Goal: Task Accomplishment & Management: Manage account settings

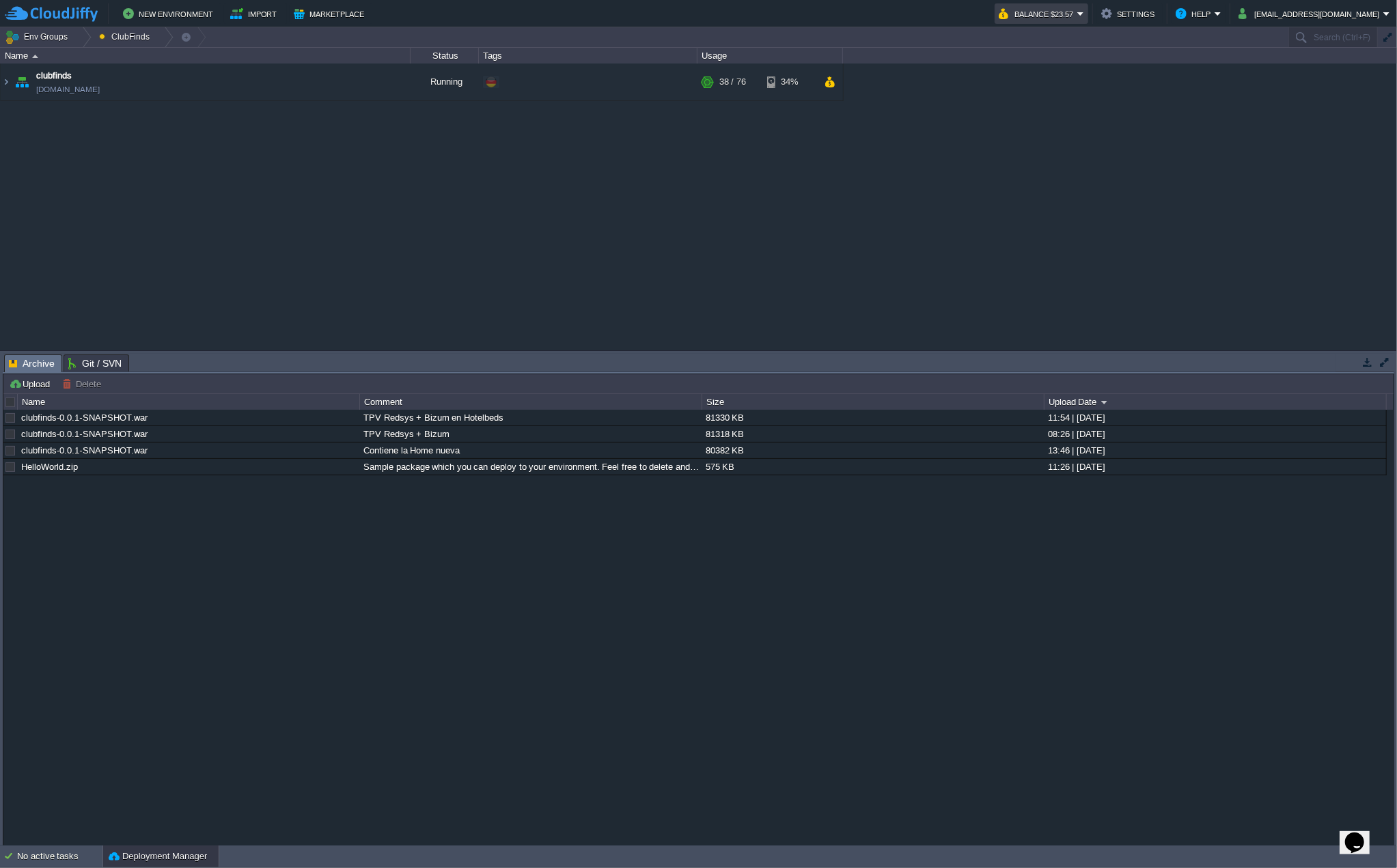
click at [1084, 19] on em "Balance $23.57" at bounding box center [1042, 14] width 86 height 17
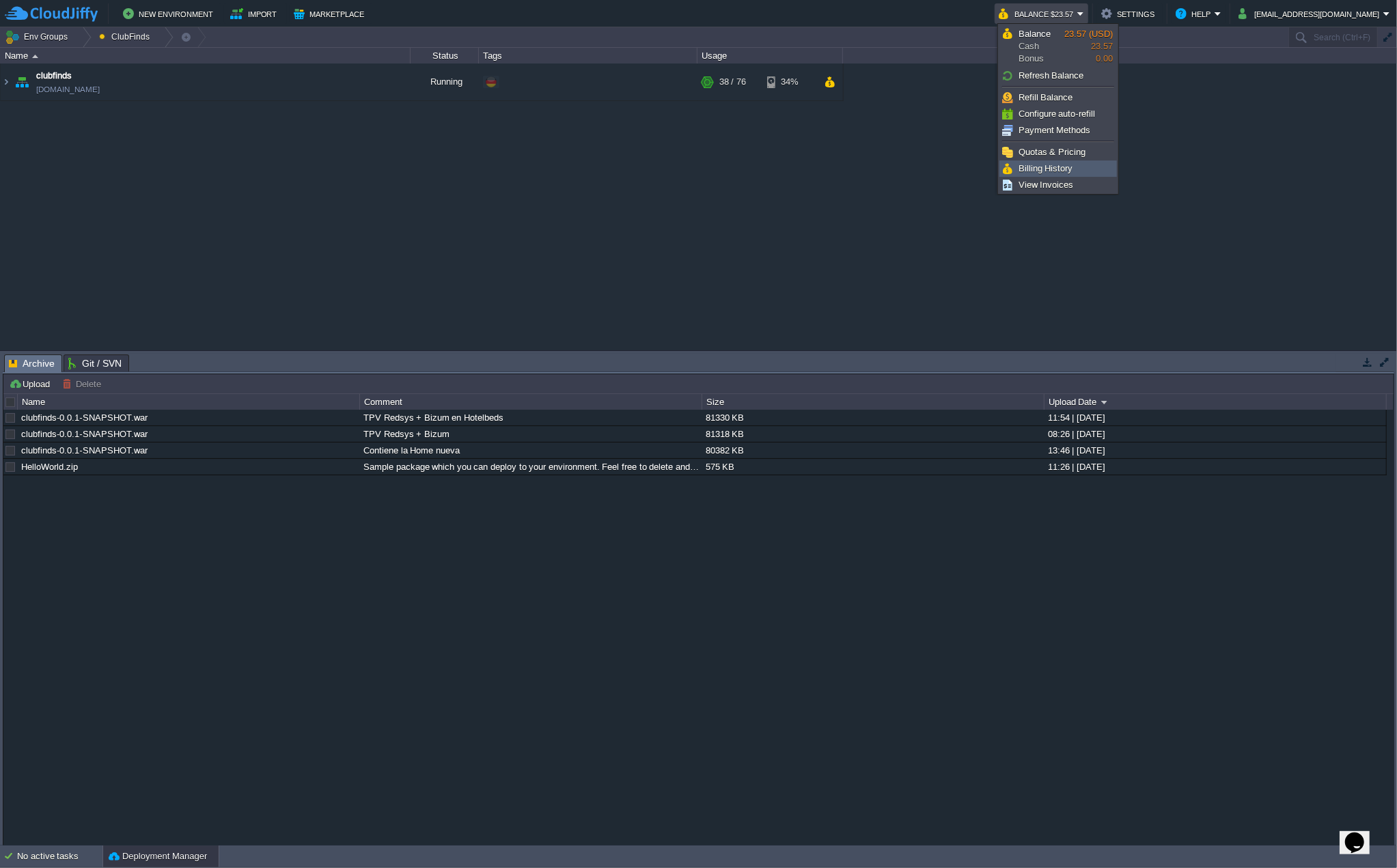
click at [1060, 169] on span "Billing History" at bounding box center [1046, 168] width 55 height 11
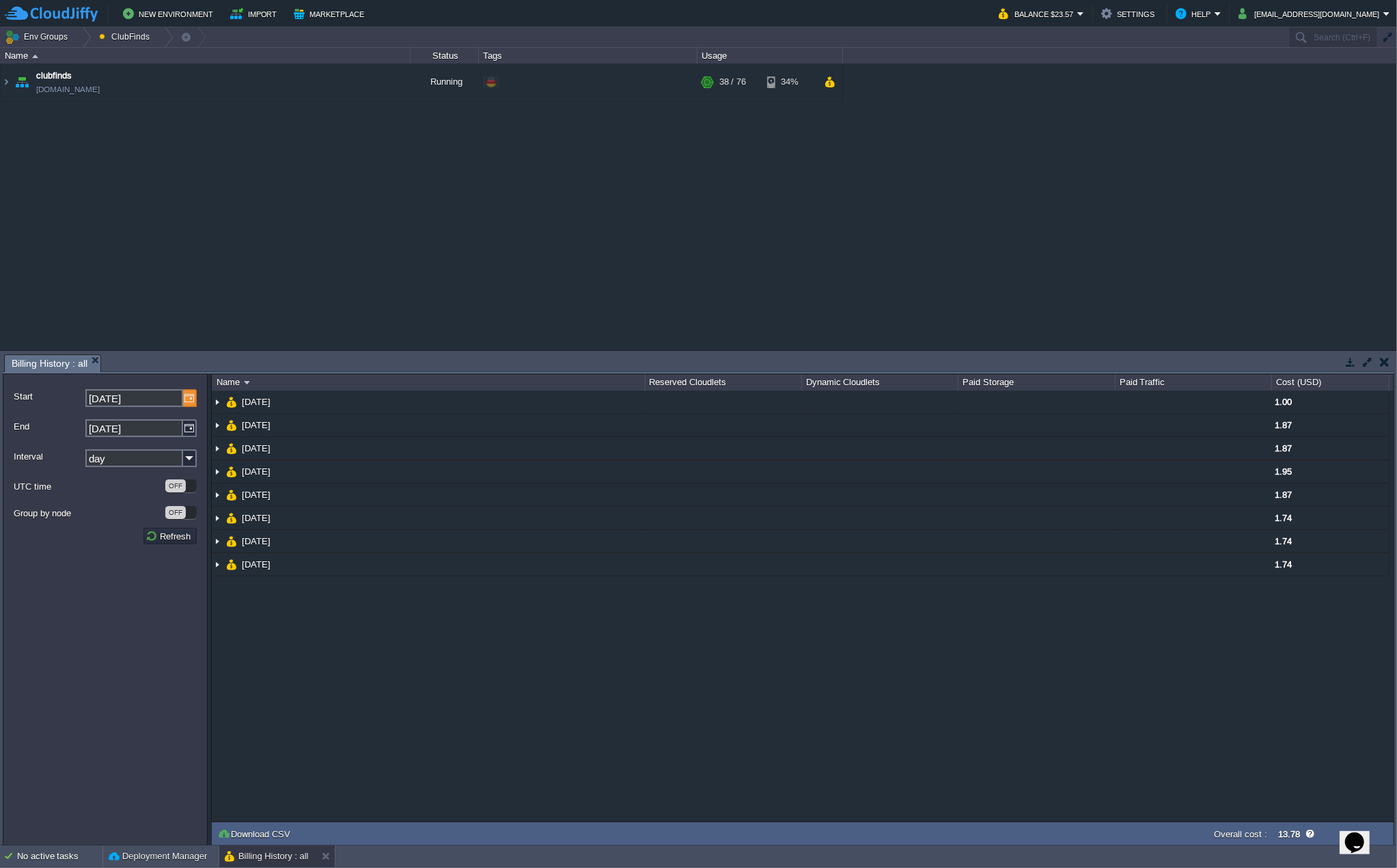
click at [193, 395] on img at bounding box center [190, 398] width 14 height 18
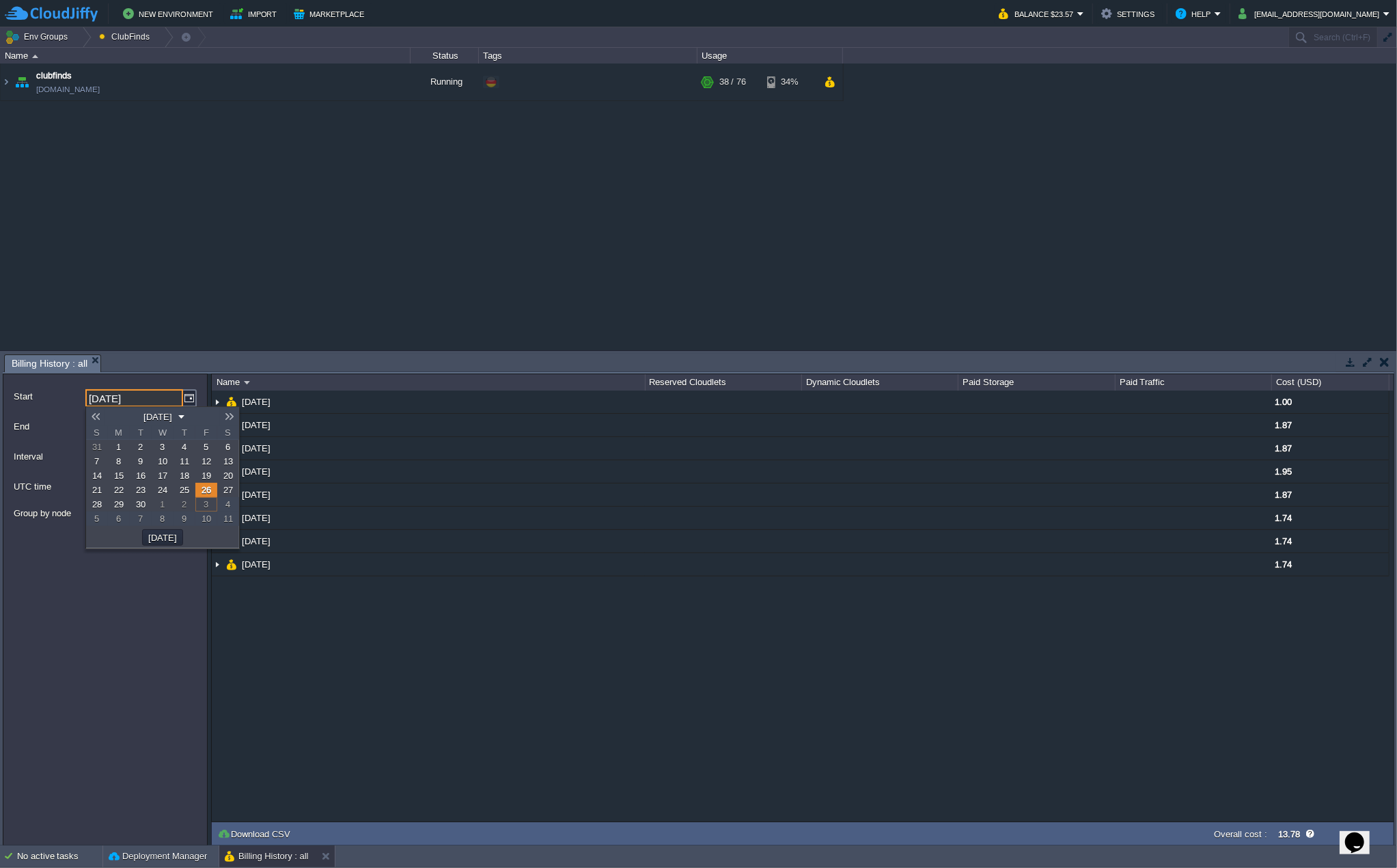
click at [165, 479] on span "17" at bounding box center [163, 475] width 10 height 11
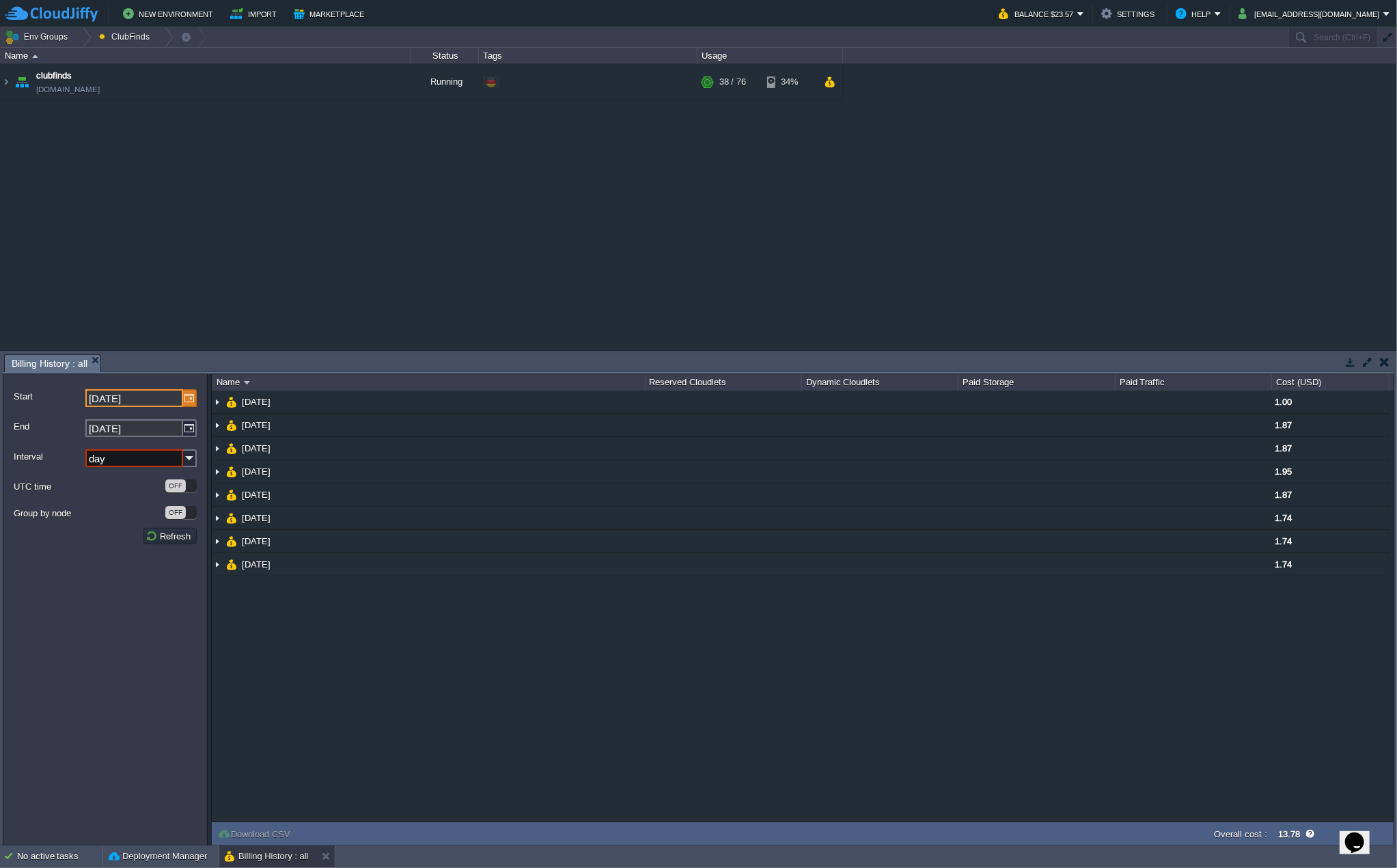
click at [190, 400] on img at bounding box center [190, 398] width 14 height 18
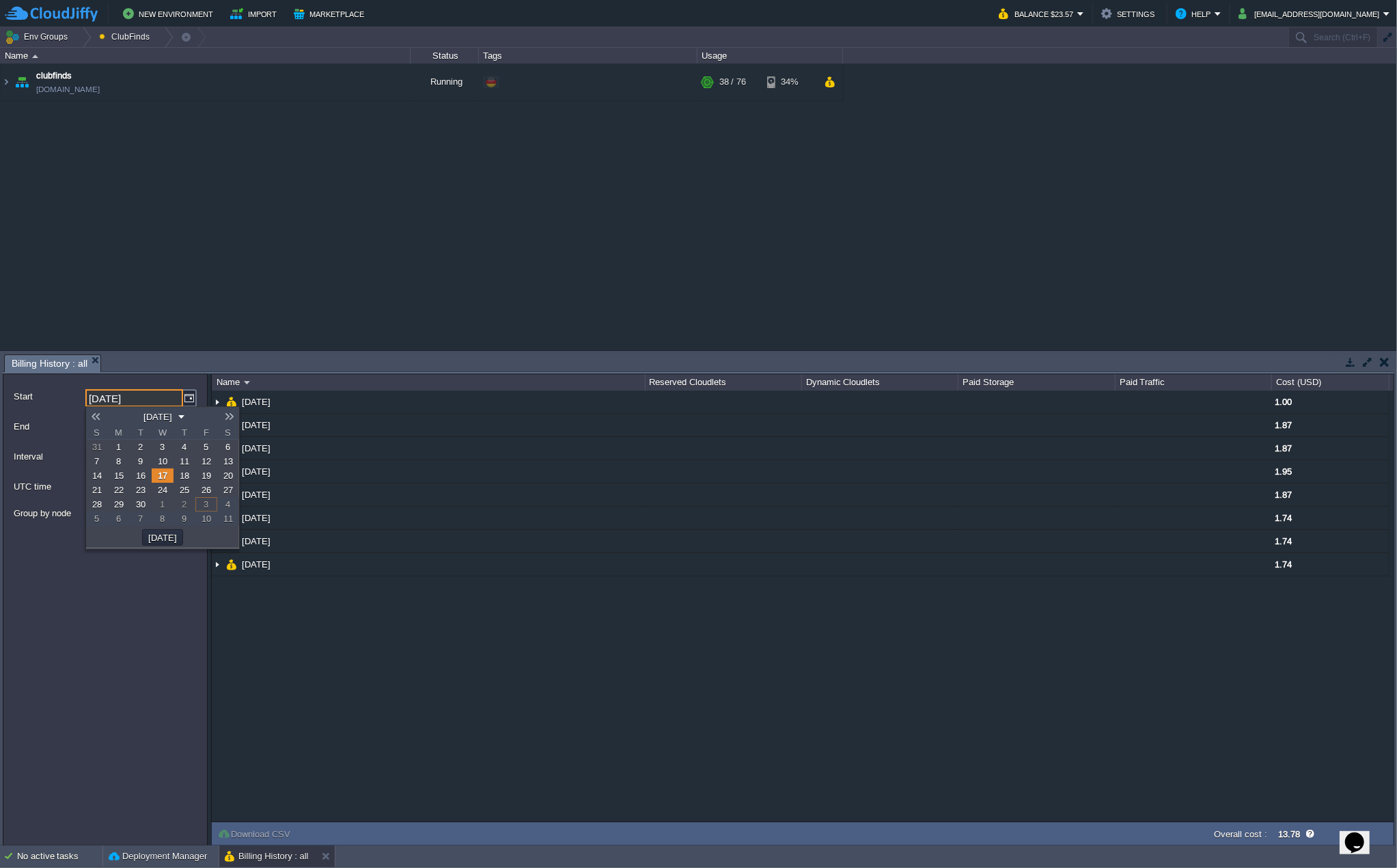
click at [93, 475] on span "14" at bounding box center [98, 475] width 10 height 11
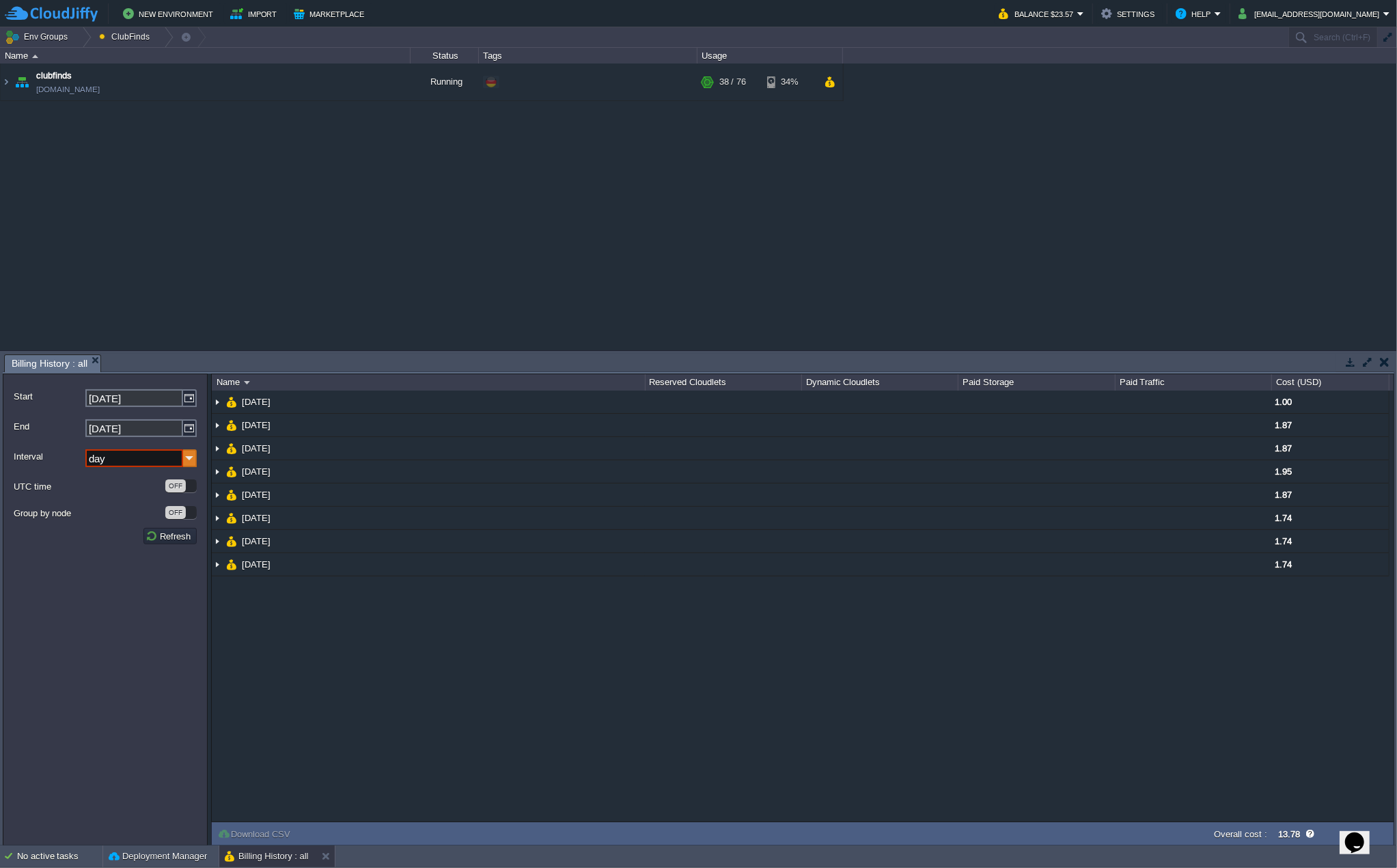
click at [191, 455] on img at bounding box center [190, 458] width 14 height 18
click at [185, 456] on img at bounding box center [190, 458] width 14 height 18
click at [191, 398] on img at bounding box center [190, 398] width 14 height 18
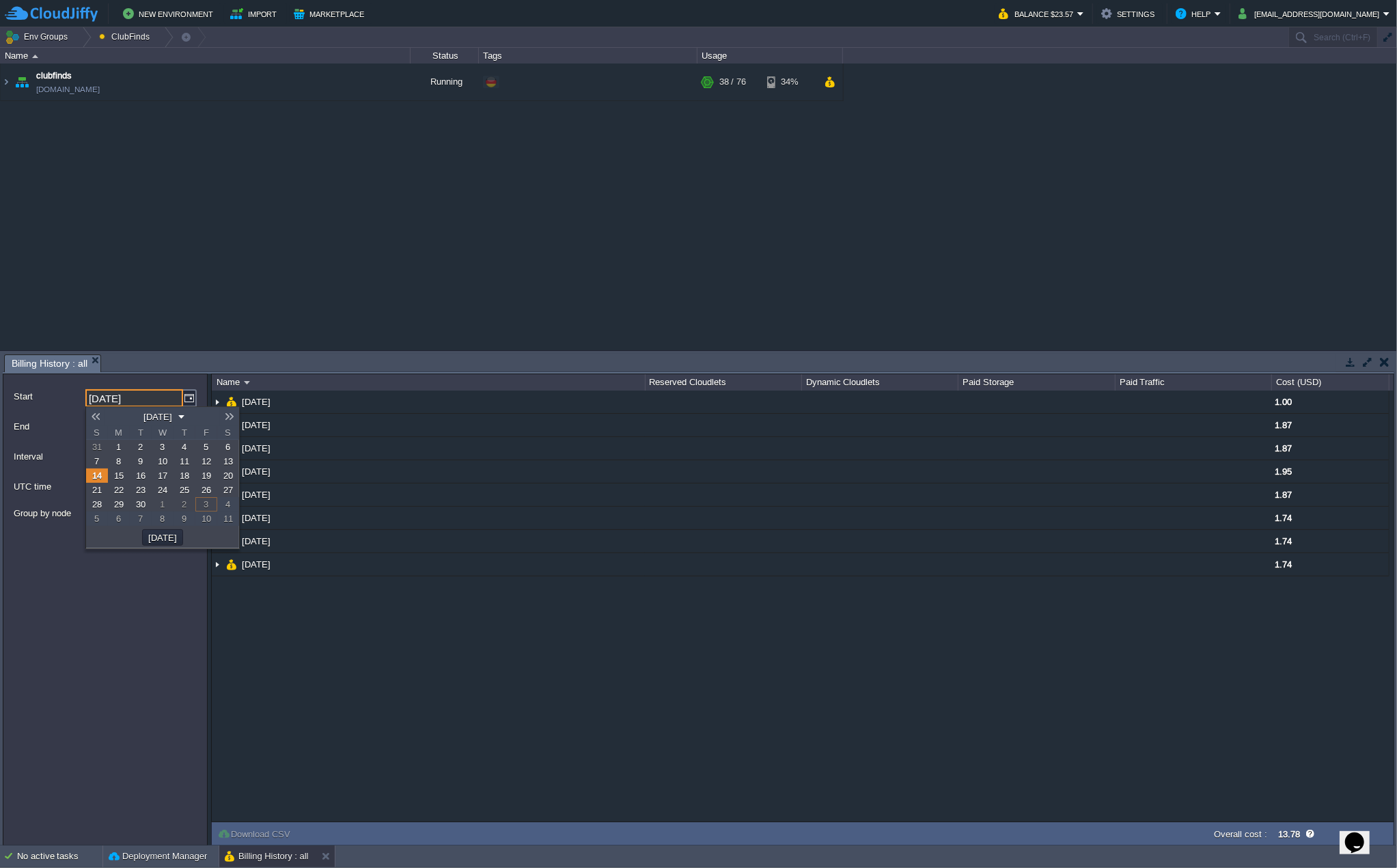
click at [163, 473] on span "17" at bounding box center [163, 475] width 10 height 11
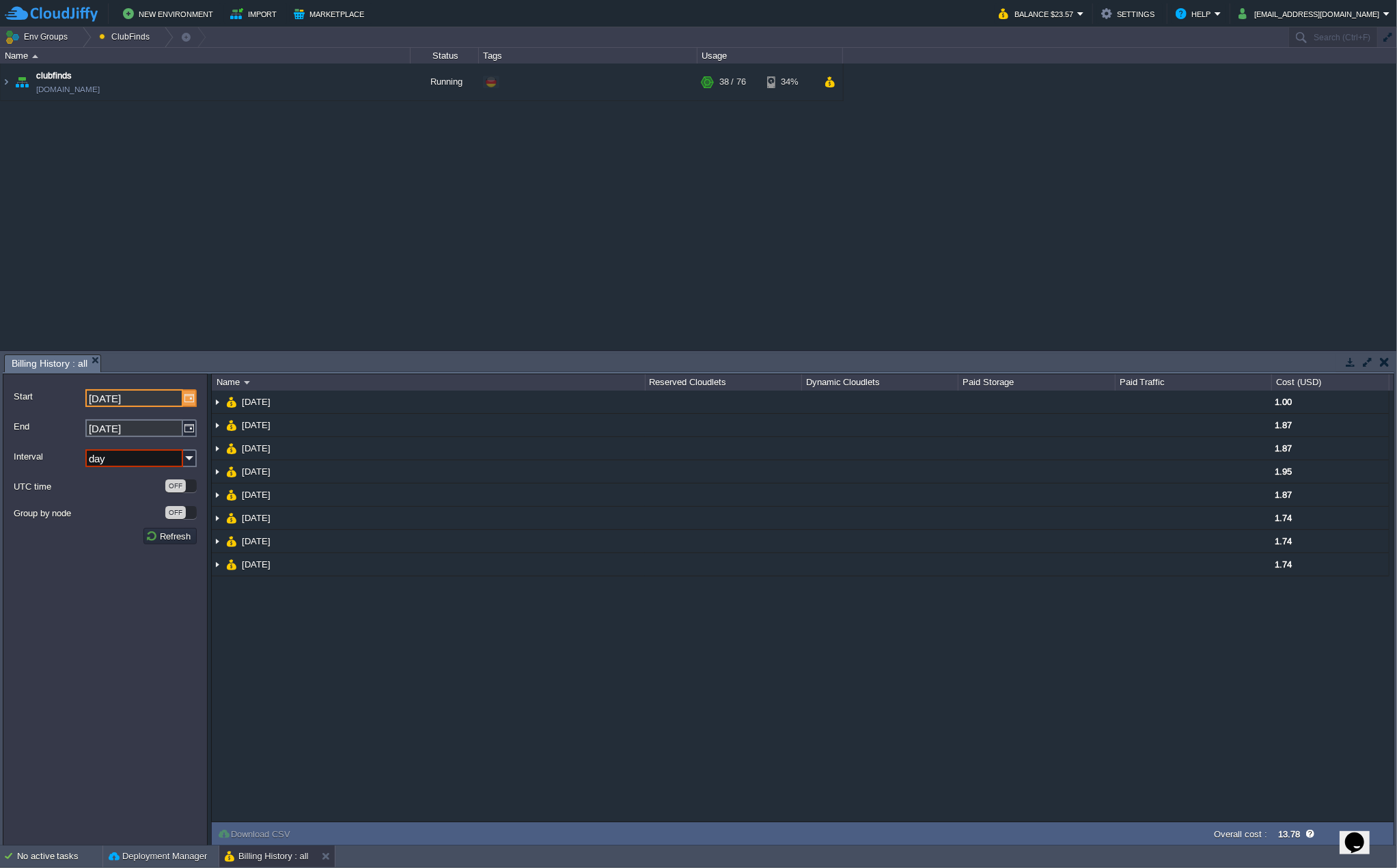
click at [188, 398] on img at bounding box center [190, 398] width 14 height 18
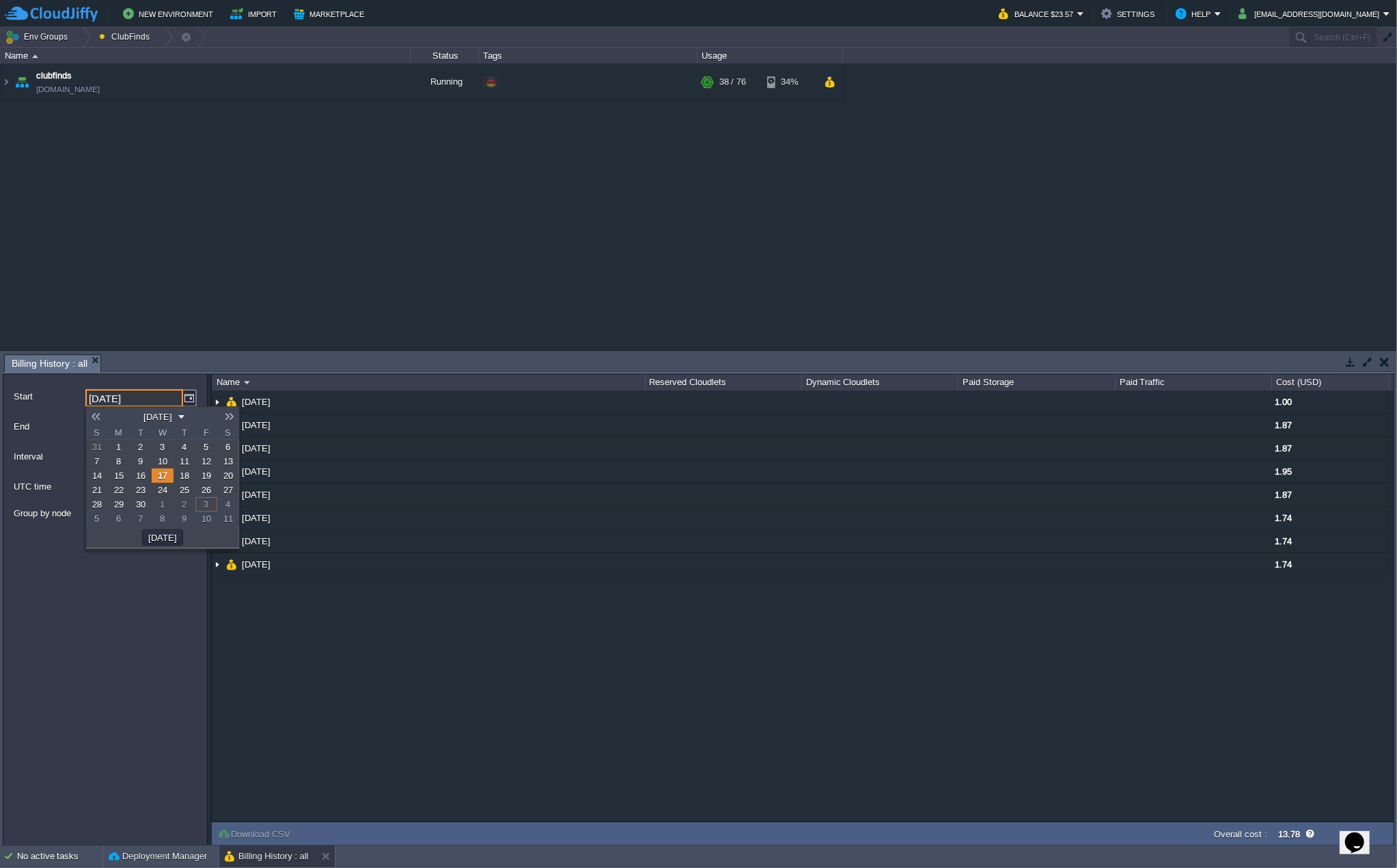
click at [163, 493] on span "24" at bounding box center [163, 490] width 10 height 11
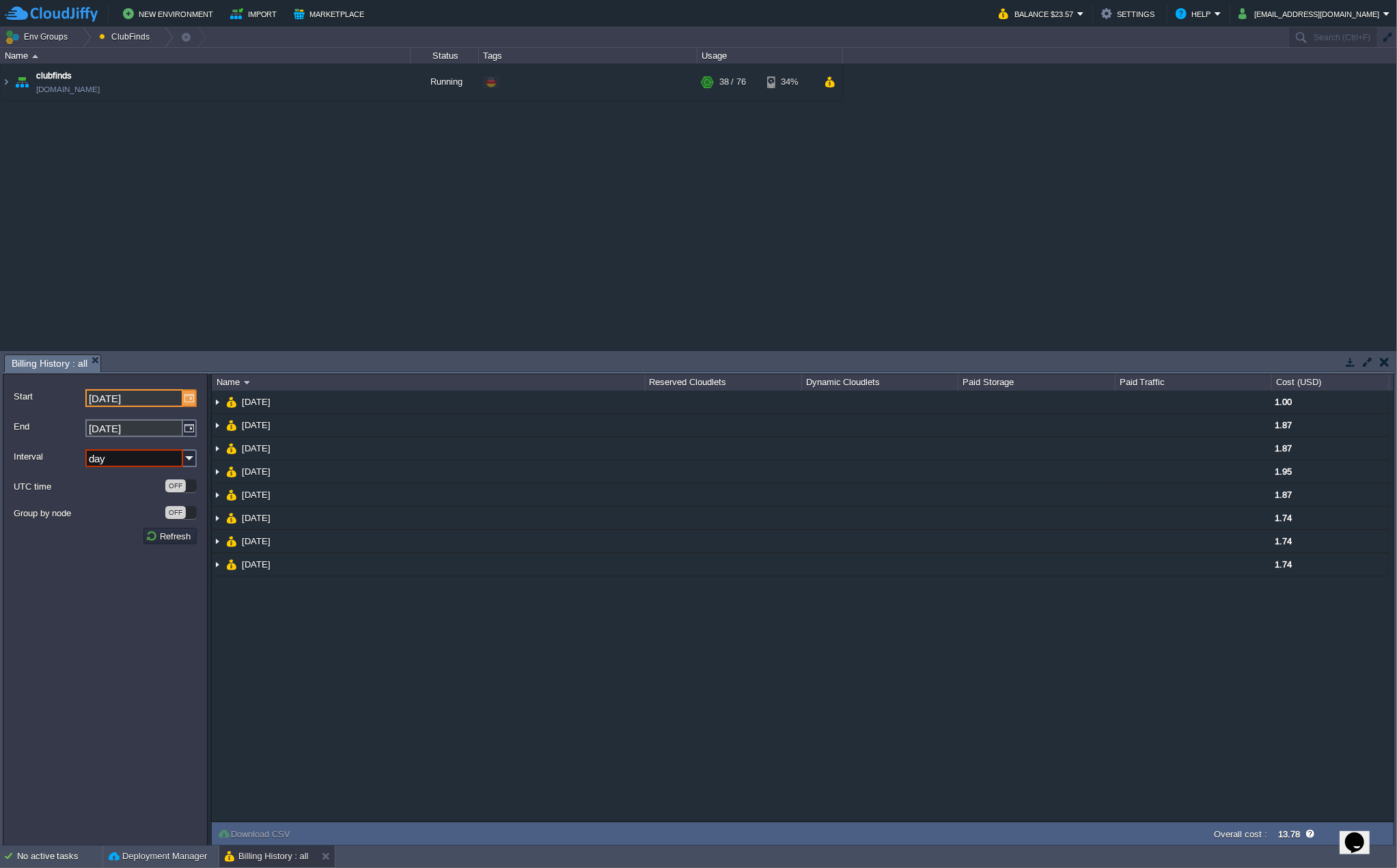
click at [186, 392] on img at bounding box center [190, 398] width 14 height 18
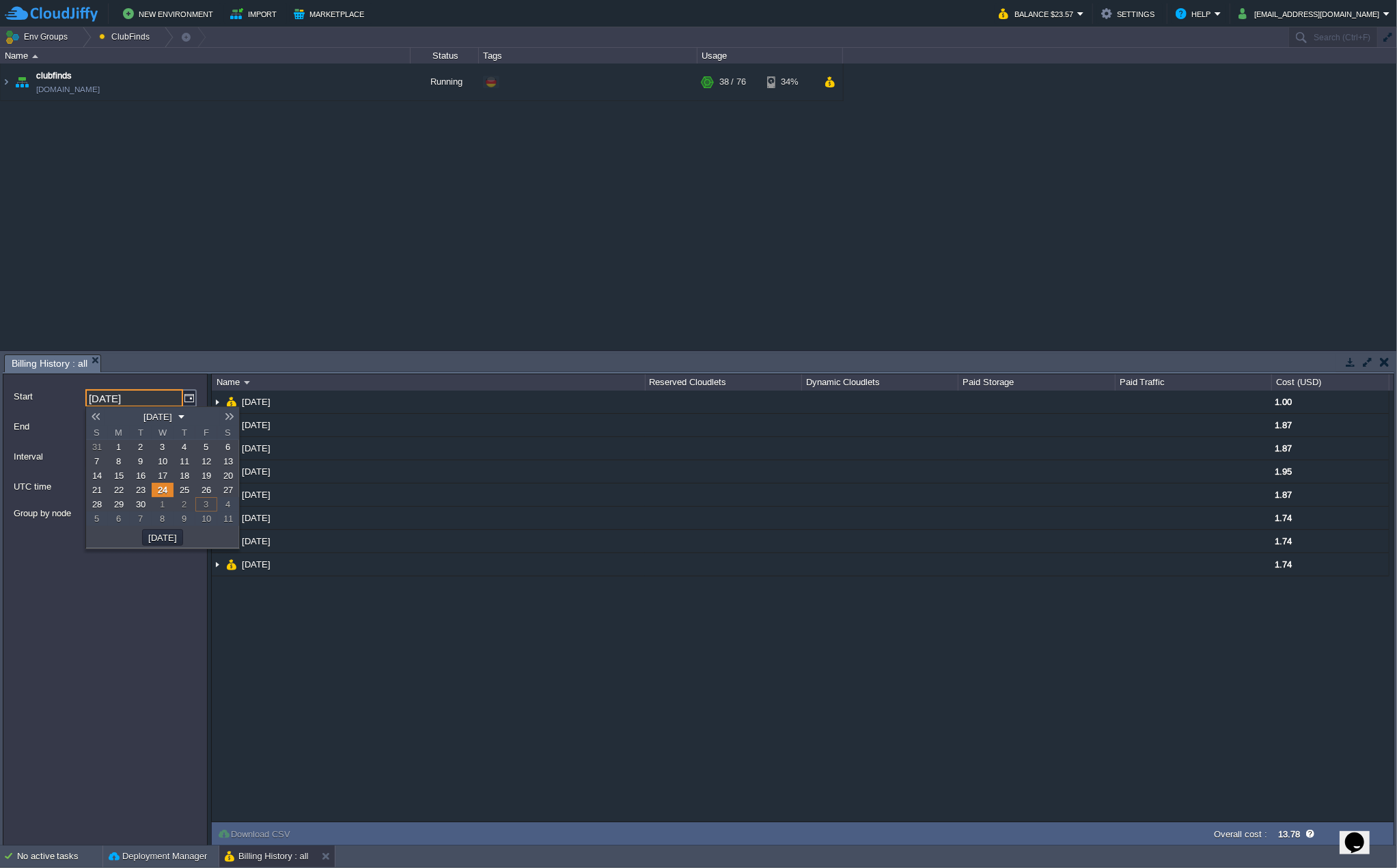
click at [204, 489] on span "26" at bounding box center [207, 490] width 10 height 11
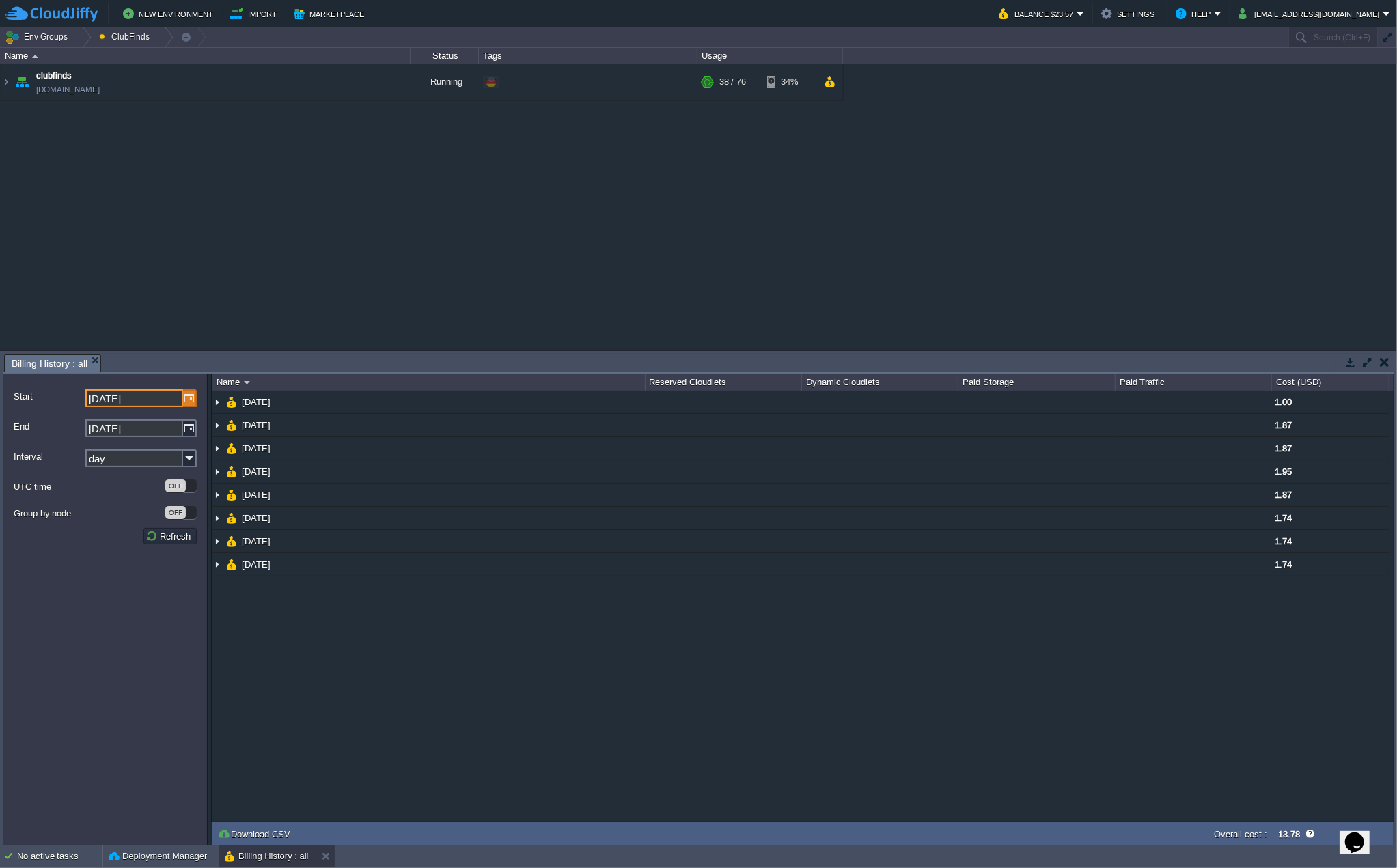
click at [188, 401] on img at bounding box center [190, 398] width 14 height 18
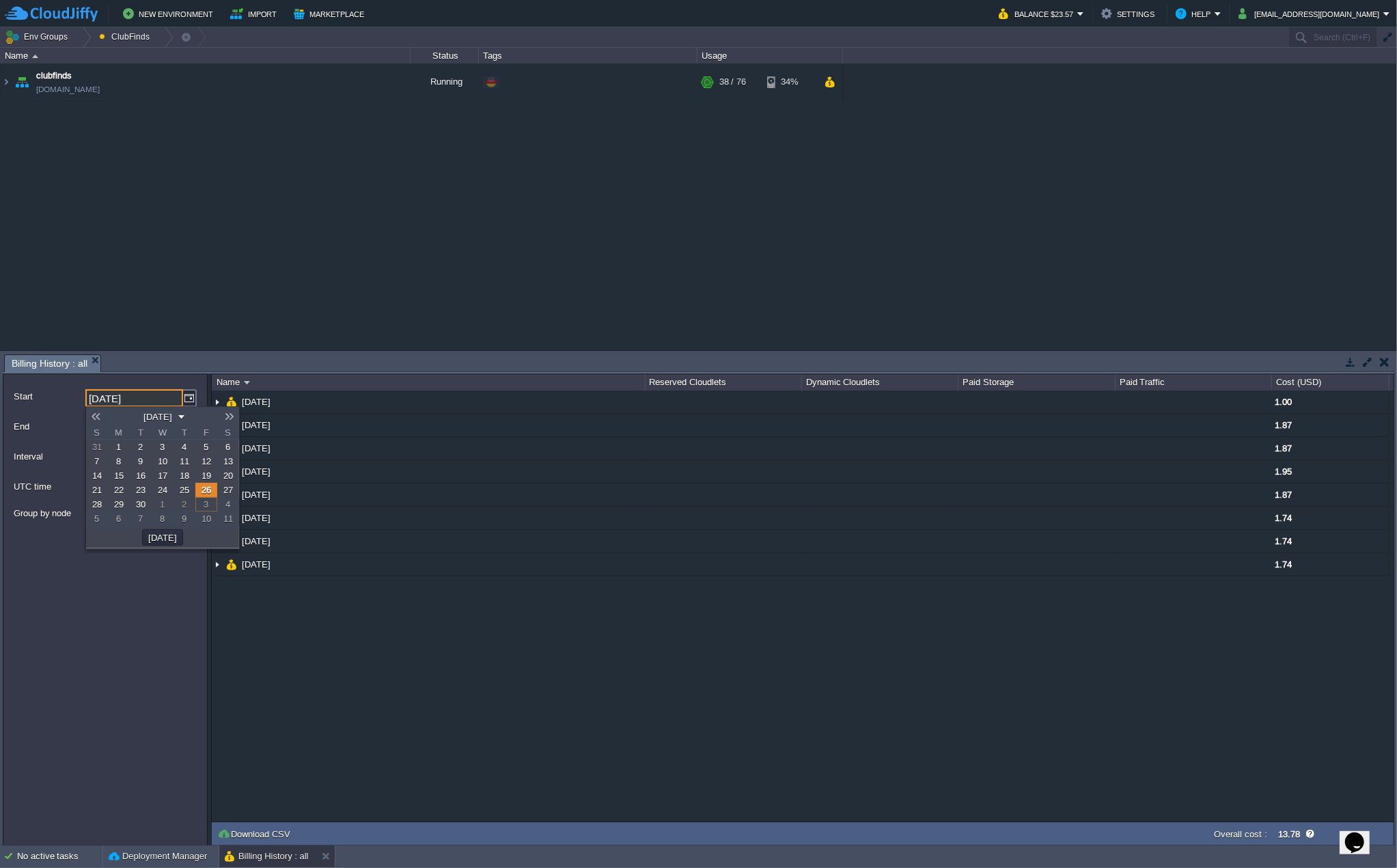
click at [206, 478] on span "19" at bounding box center [207, 475] width 10 height 11
type input "[DATE]"
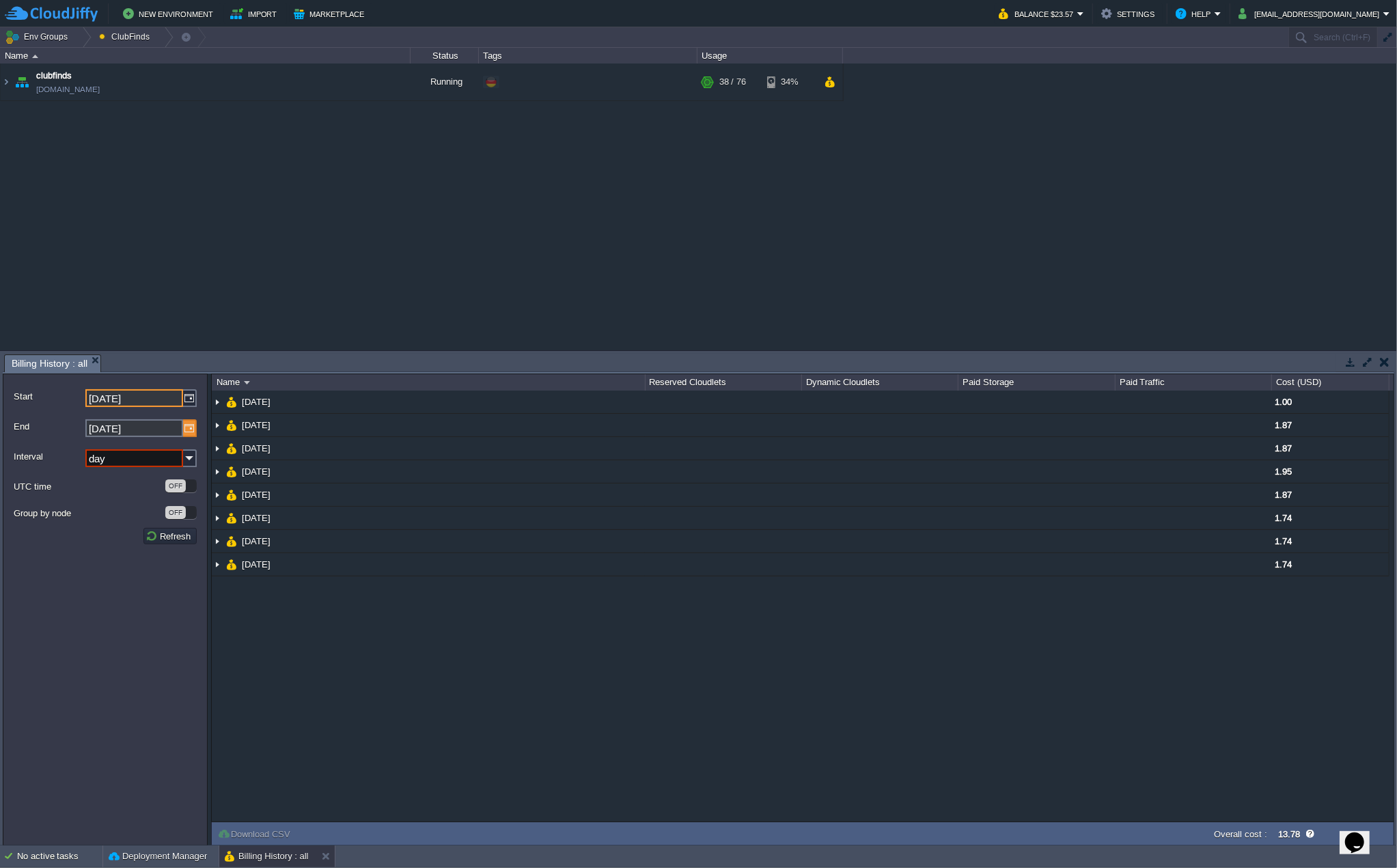
click at [191, 429] on img at bounding box center [190, 428] width 14 height 18
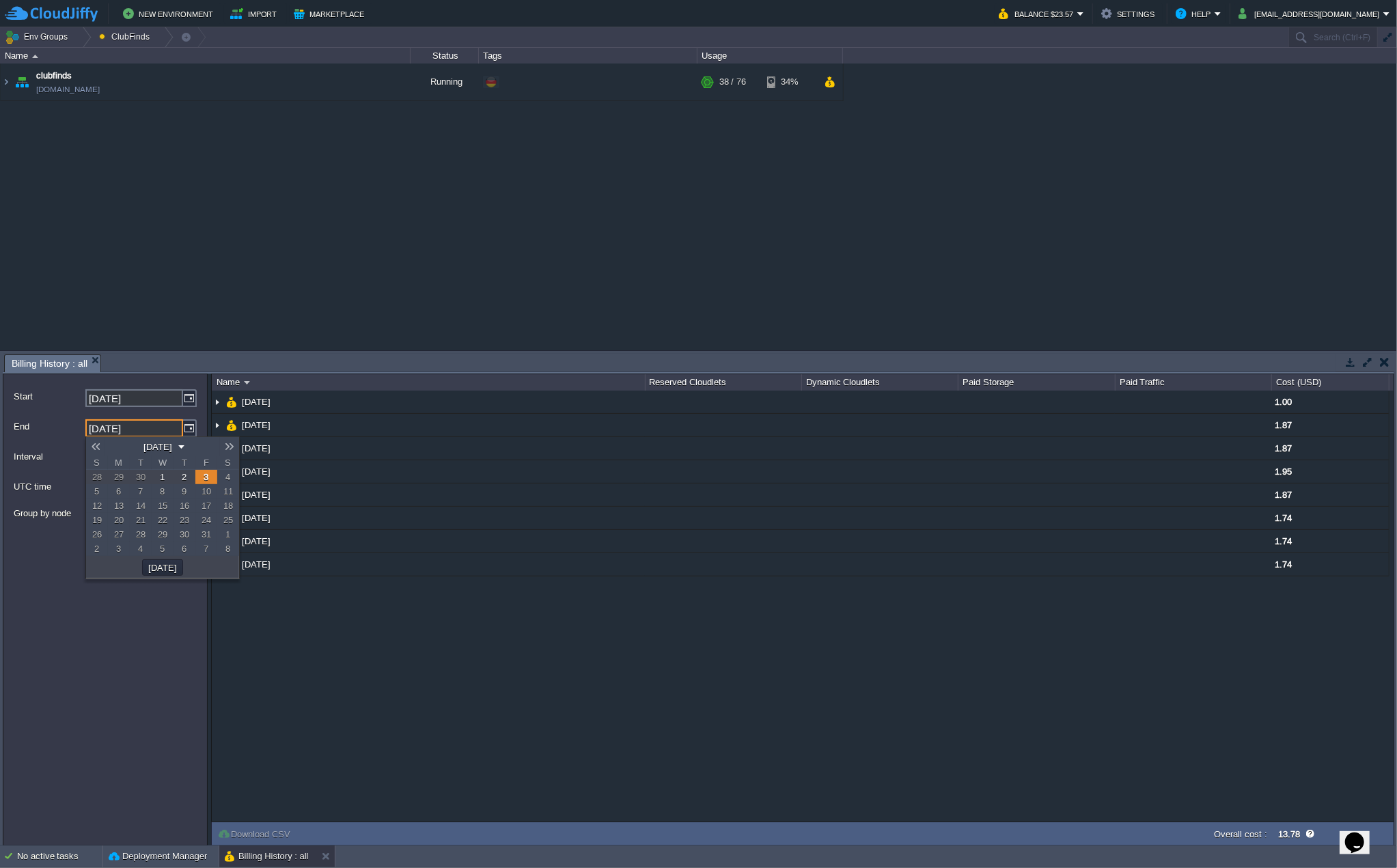
click at [99, 443] on link at bounding box center [96, 446] width 20 height 11
click at [206, 522] on span "26" at bounding box center [207, 520] width 10 height 11
type input "[DATE]"
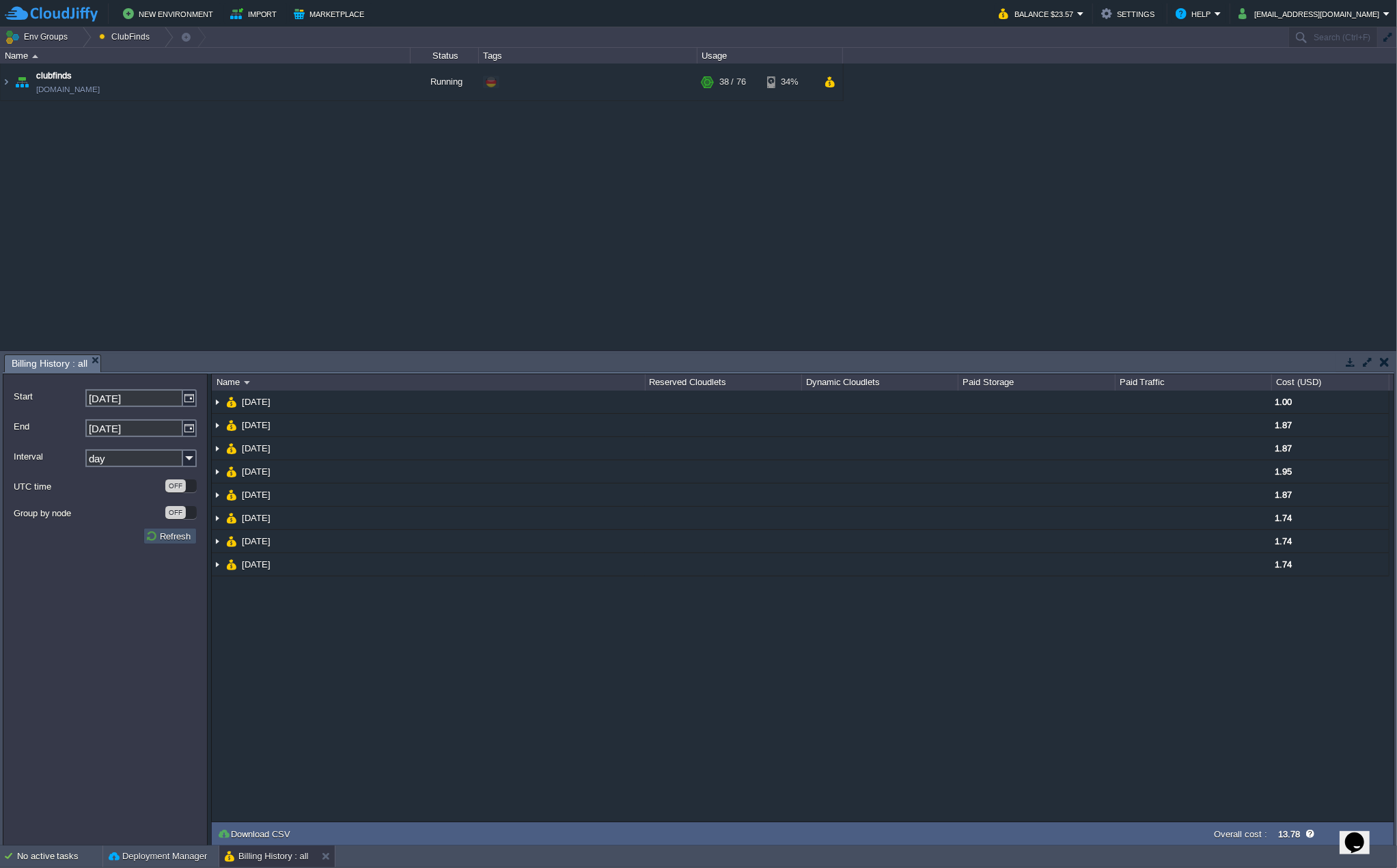
click at [175, 539] on button "Refresh" at bounding box center [170, 535] width 49 height 13
click at [195, 400] on img at bounding box center [190, 398] width 14 height 18
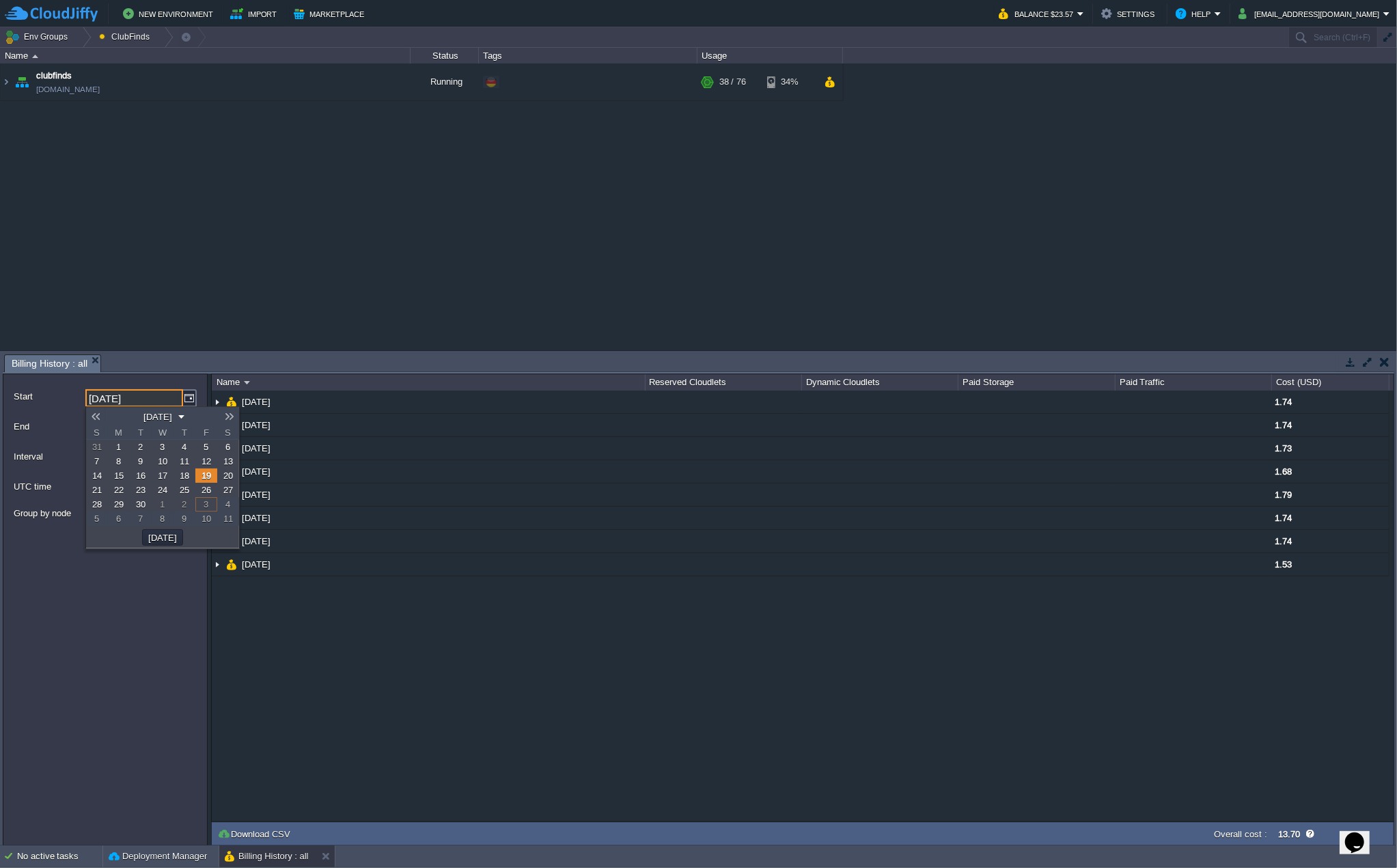
click at [209, 462] on span "12" at bounding box center [207, 461] width 10 height 11
type input "[DATE]"
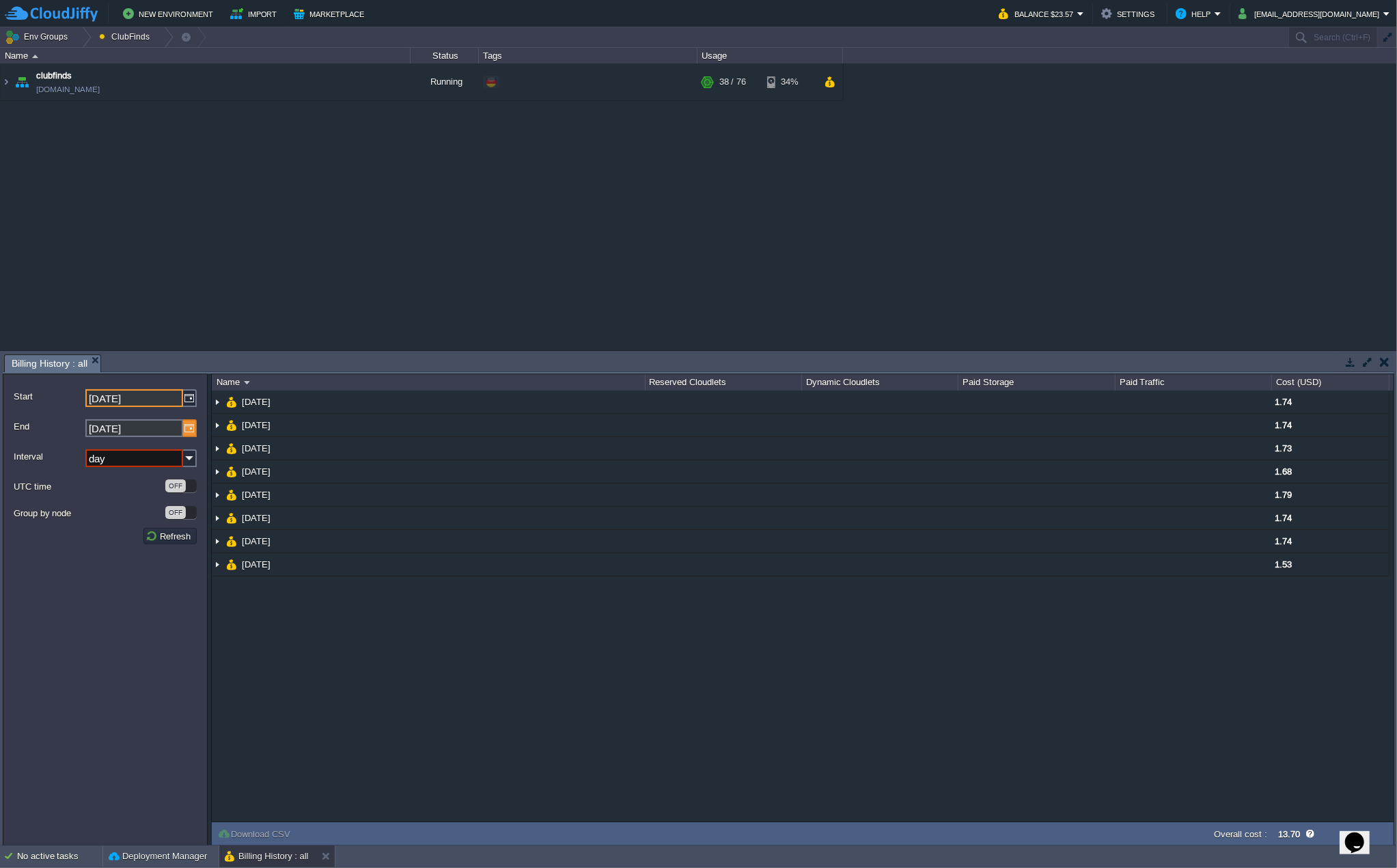
click at [183, 426] on img at bounding box center [190, 428] width 14 height 18
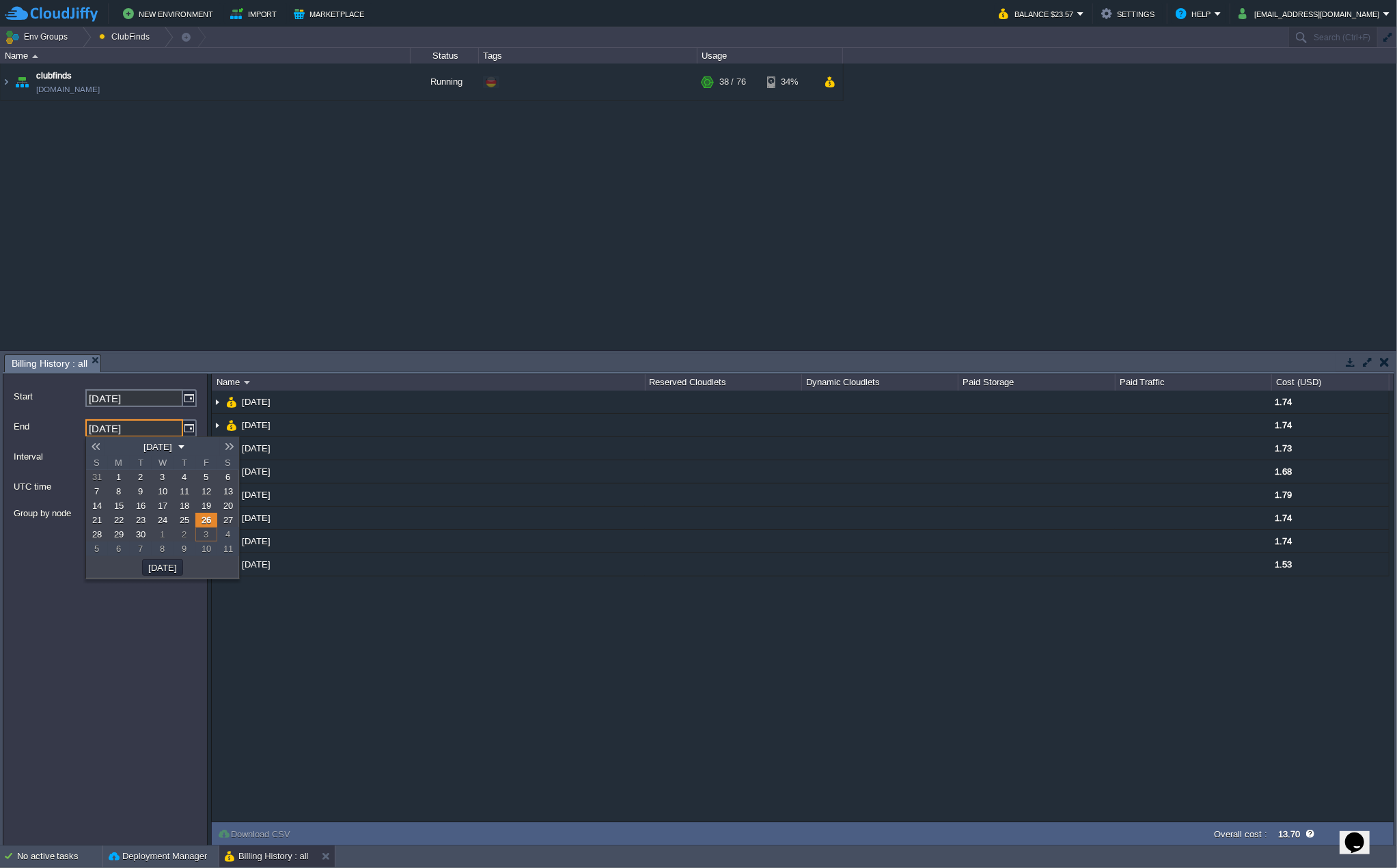
click at [206, 503] on span "19" at bounding box center [207, 505] width 10 height 11
type input "[DATE]"
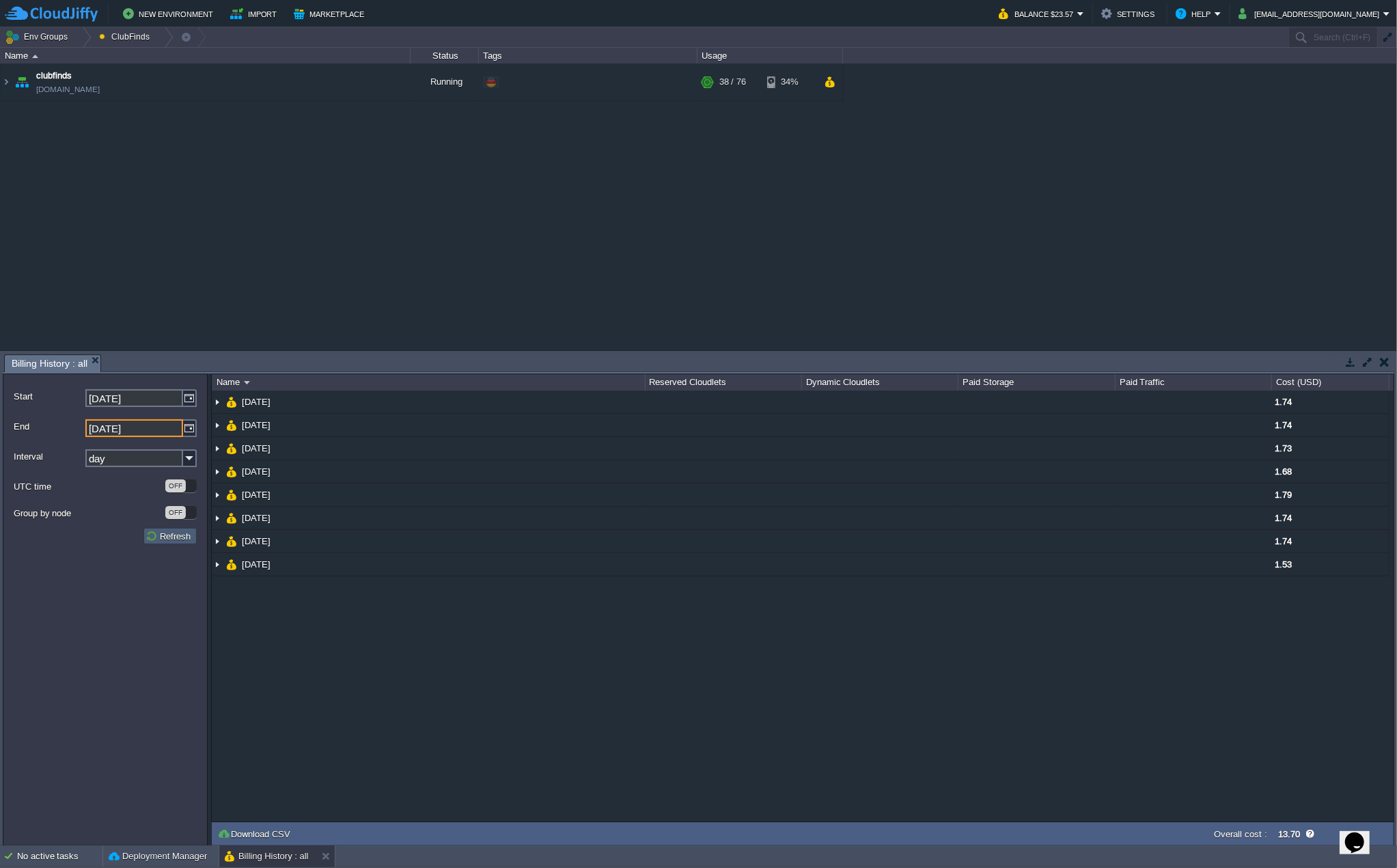
click at [174, 533] on button "Refresh" at bounding box center [170, 535] width 49 height 13
click at [187, 401] on img at bounding box center [190, 398] width 14 height 18
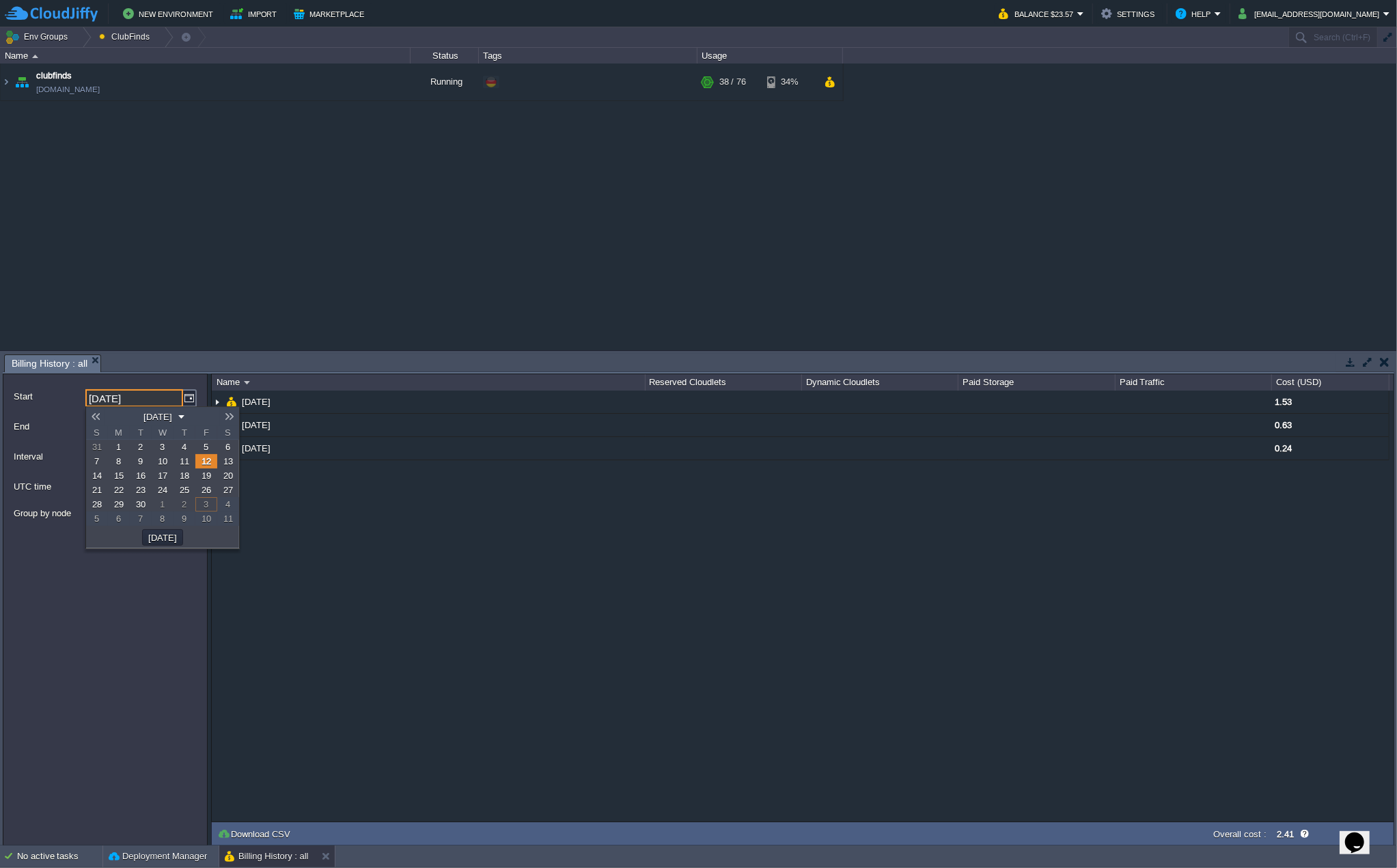
click at [114, 444] on link "1" at bounding box center [119, 447] width 21 height 15
type input "[DATE]"
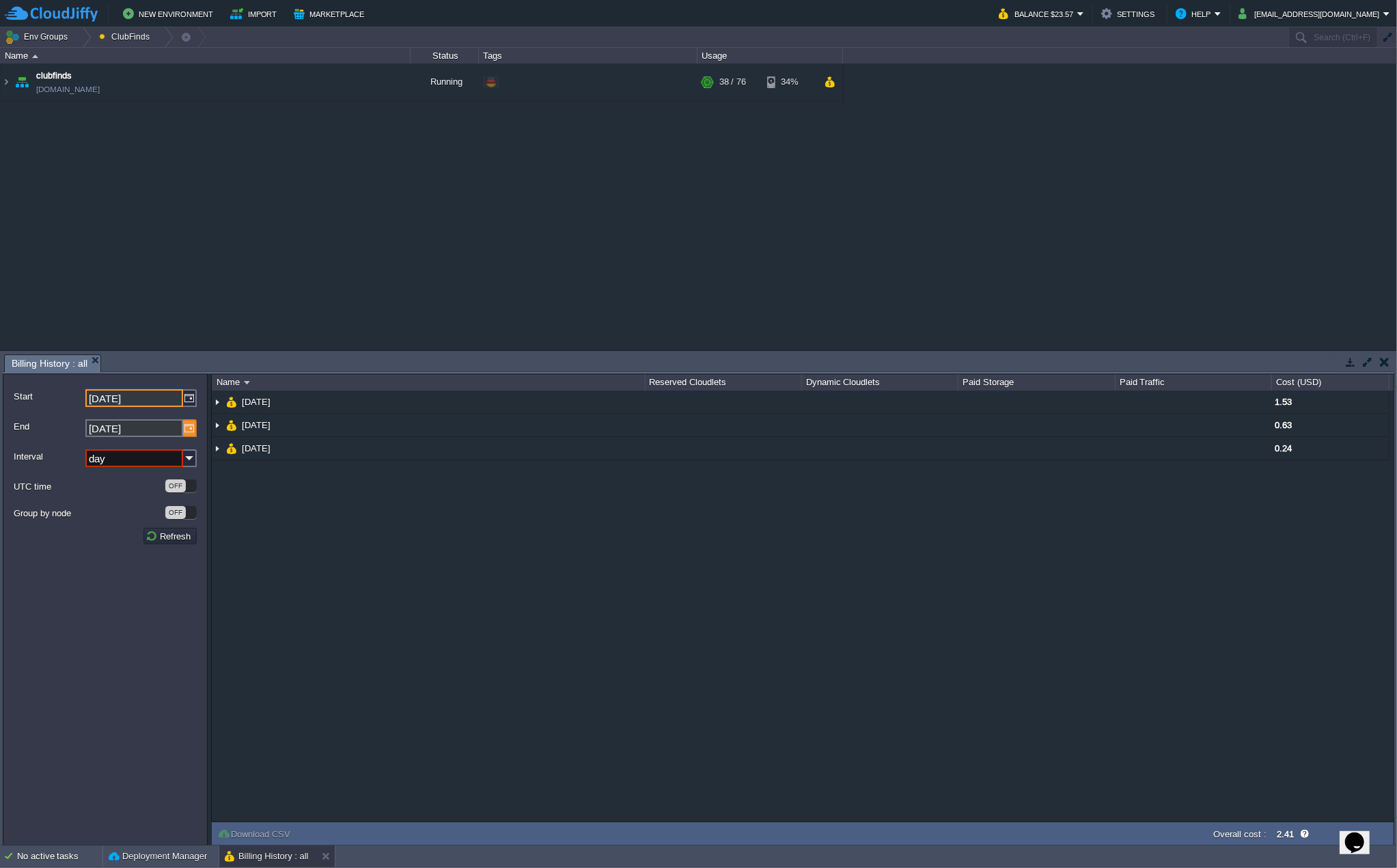
click at [188, 429] on img at bounding box center [190, 428] width 14 height 18
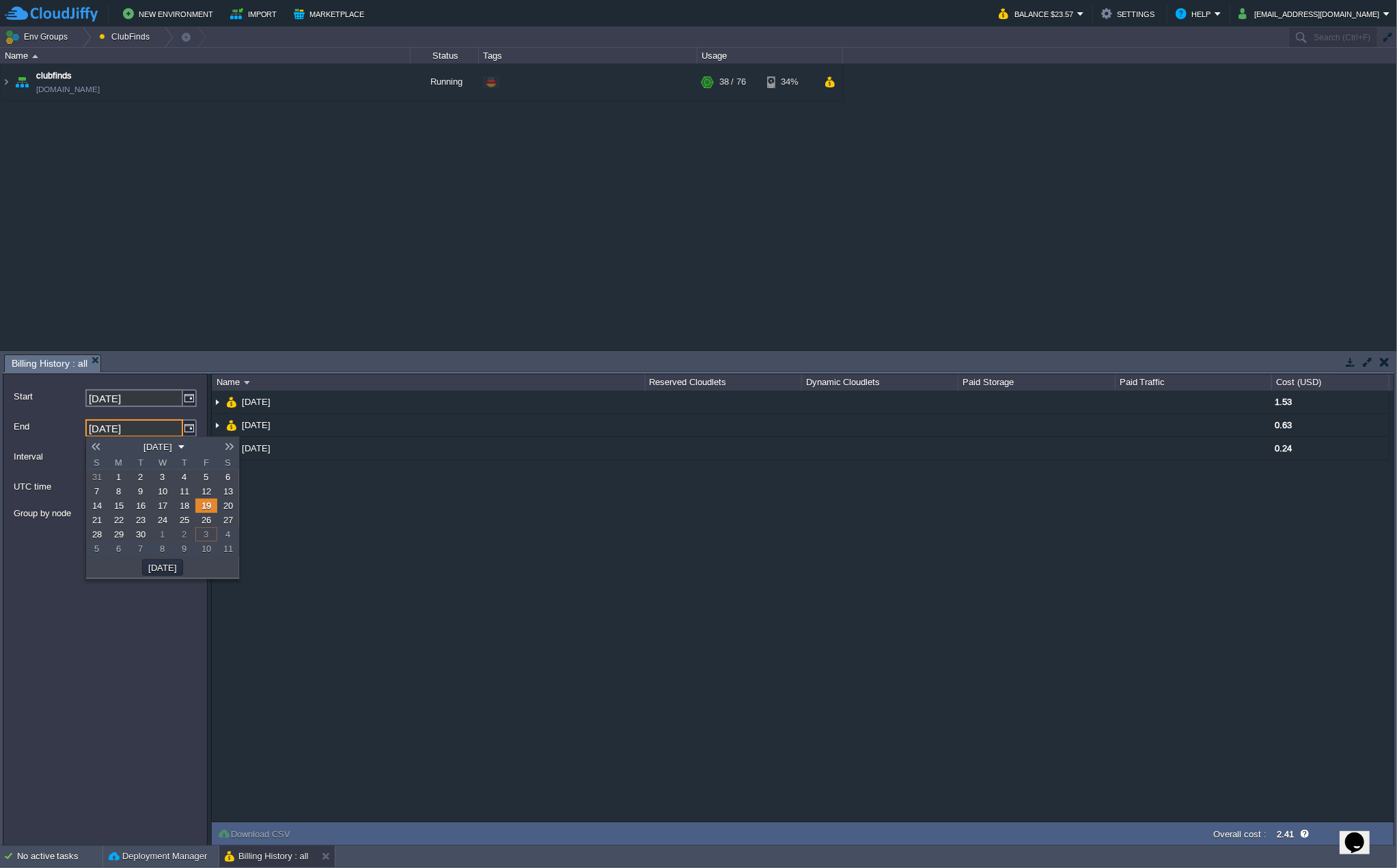
click at [141, 534] on span "30" at bounding box center [140, 534] width 10 height 11
type input "[DATE]"
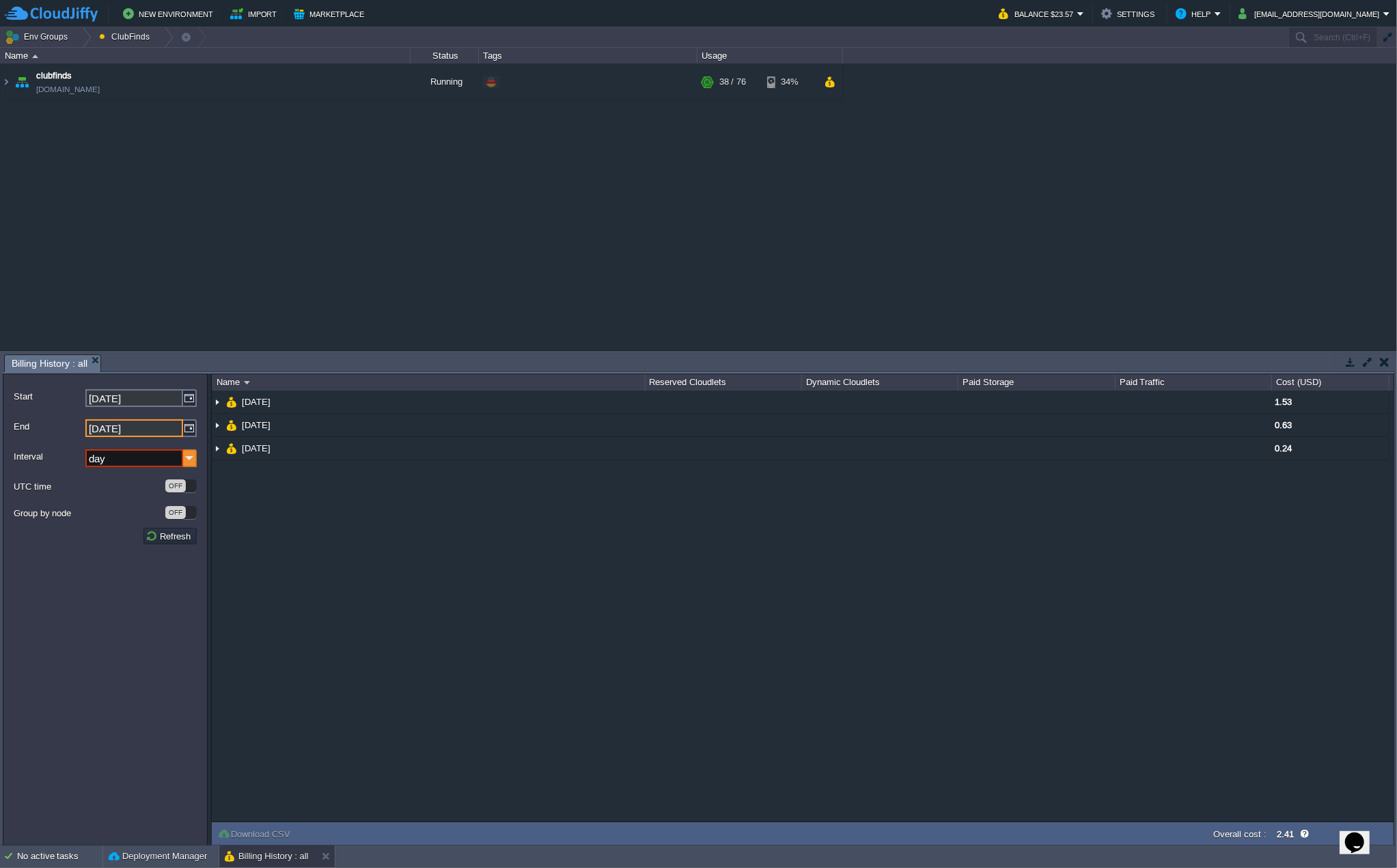
click at [190, 461] on img at bounding box center [190, 458] width 14 height 18
click at [144, 536] on div "month" at bounding box center [140, 532] width 108 height 19
type input "month"
click at [183, 540] on button "Refresh" at bounding box center [170, 535] width 49 height 13
